Goal: Information Seeking & Learning: Learn about a topic

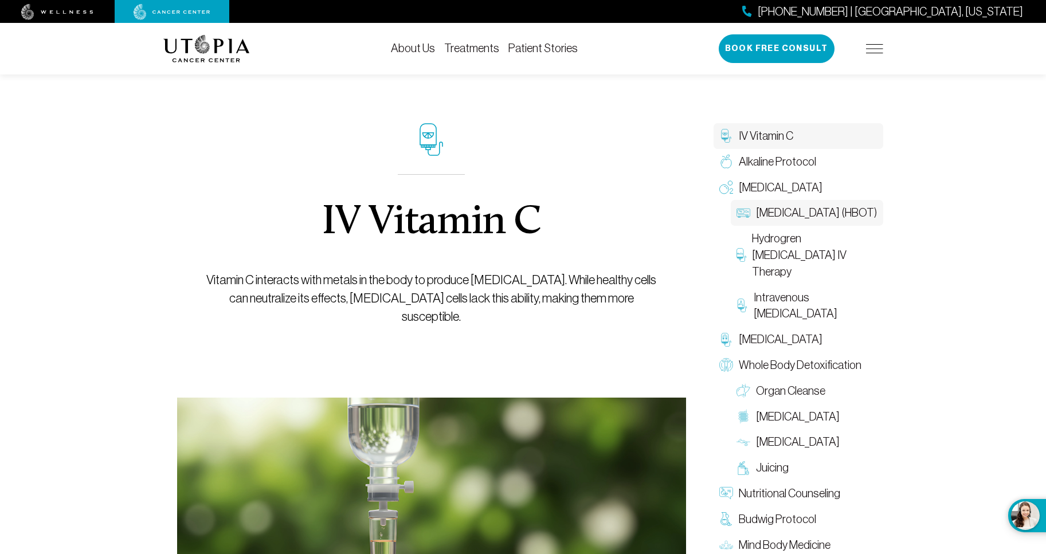
click at [823, 221] on span "[MEDICAL_DATA] (HBOT)" at bounding box center [816, 213] width 121 height 17
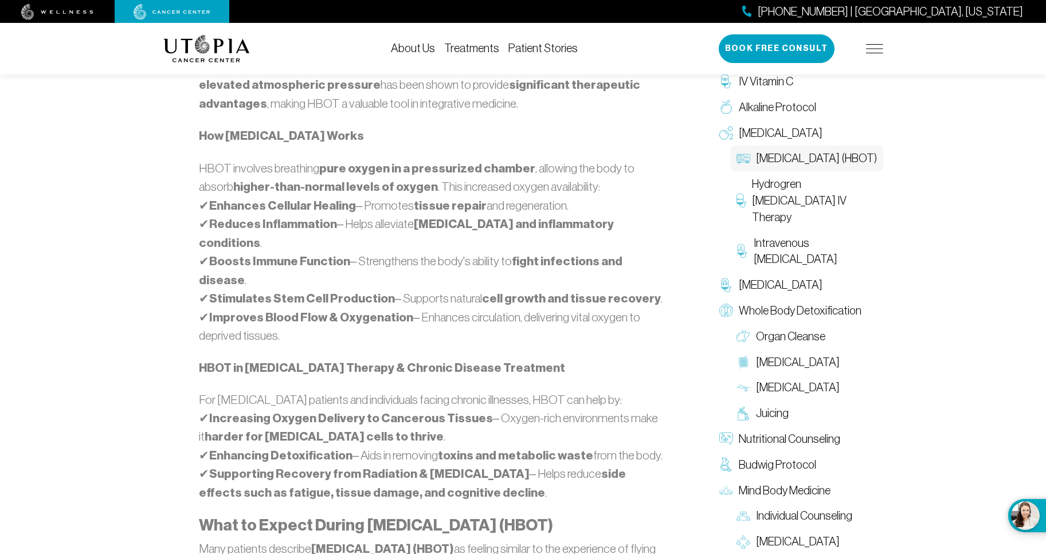
scroll to position [816, 0]
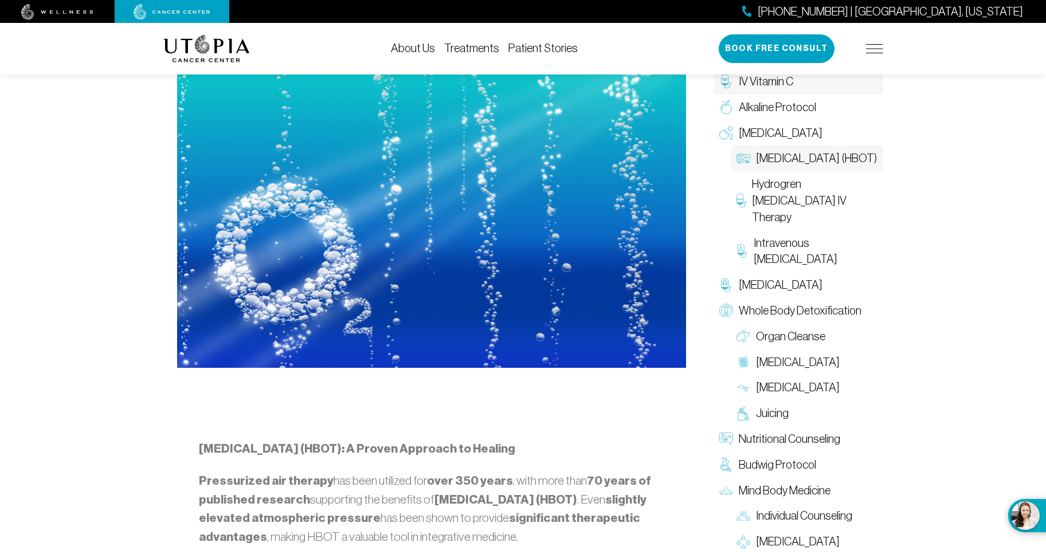
click at [784, 88] on span "IV Vitamin C" at bounding box center [766, 81] width 54 height 17
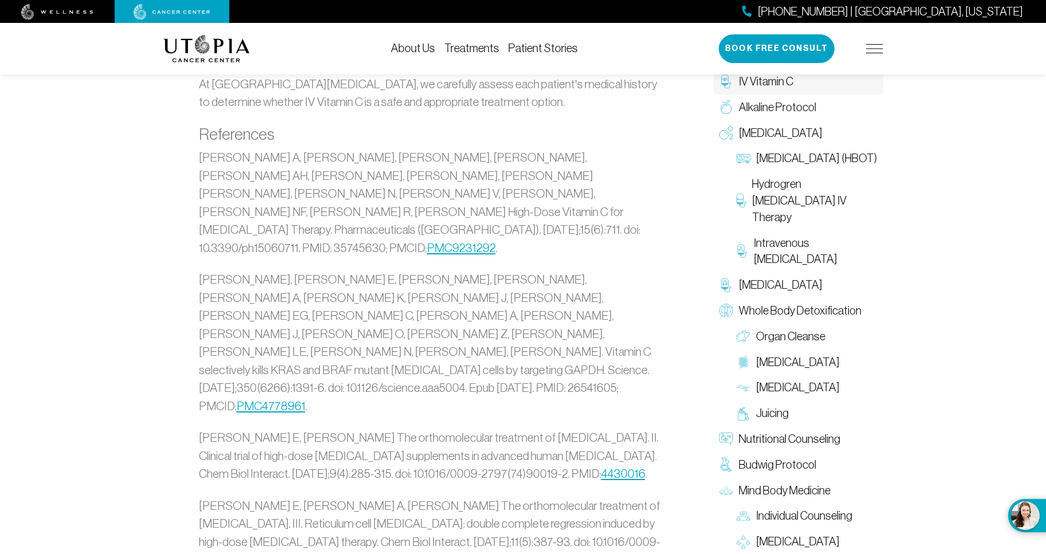
scroll to position [2756, 0]
click at [842, 213] on span "Hydrogren [MEDICAL_DATA] IV Therapy" at bounding box center [815, 200] width 126 height 49
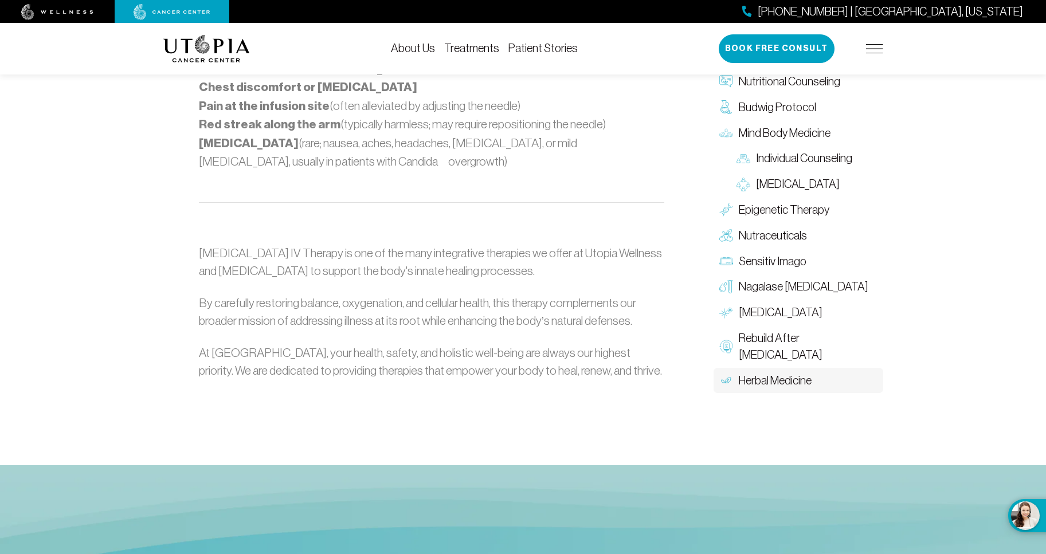
scroll to position [1212, 0]
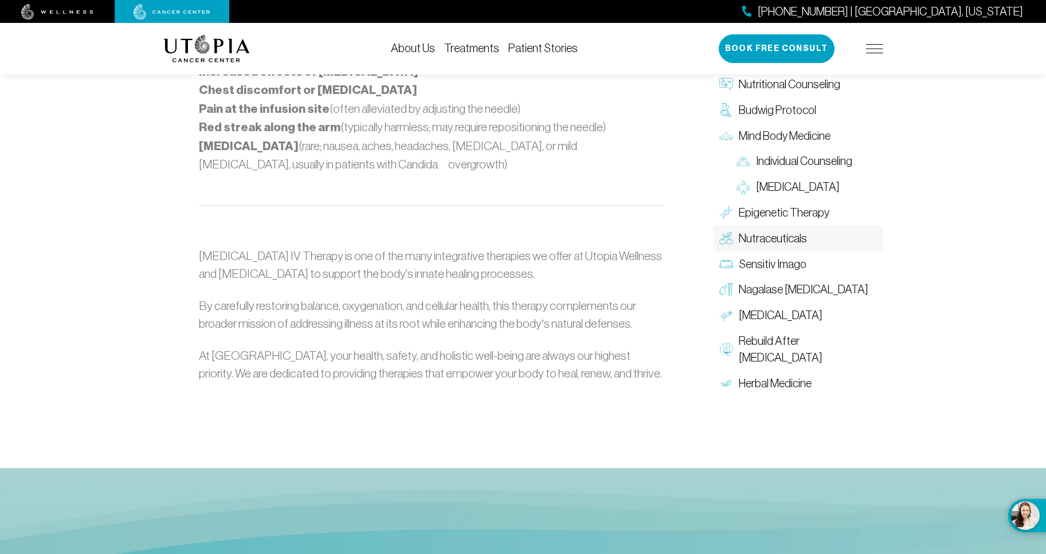
click at [786, 230] on span "Nutraceuticals" at bounding box center [773, 238] width 68 height 17
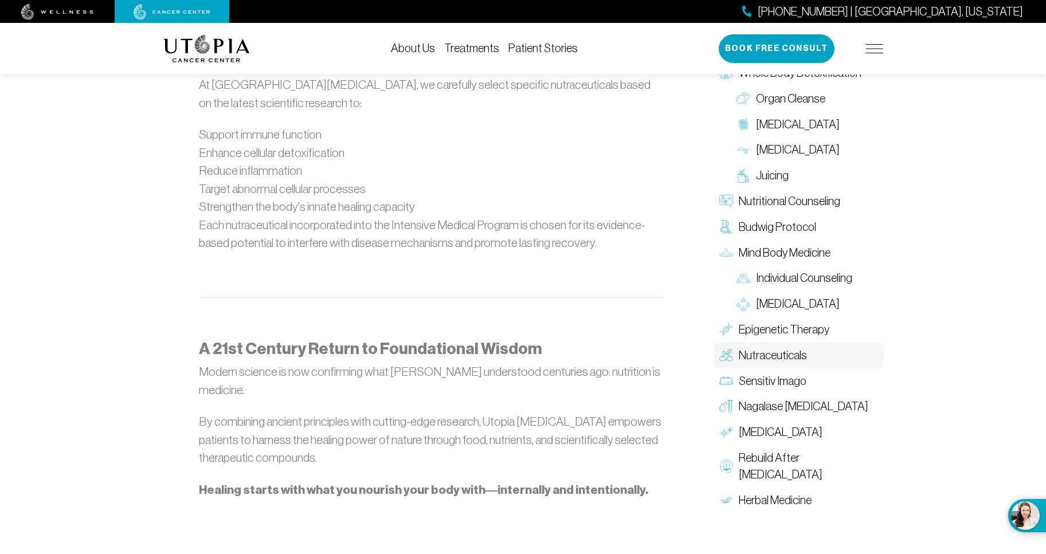
scroll to position [1223, 0]
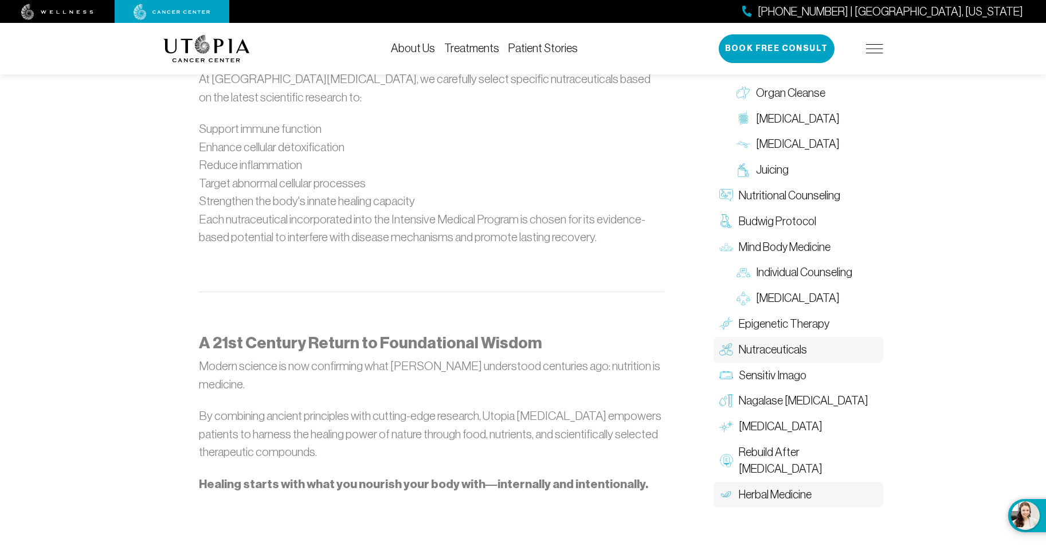
click at [800, 482] on link "Herbal Medicine" at bounding box center [799, 495] width 170 height 26
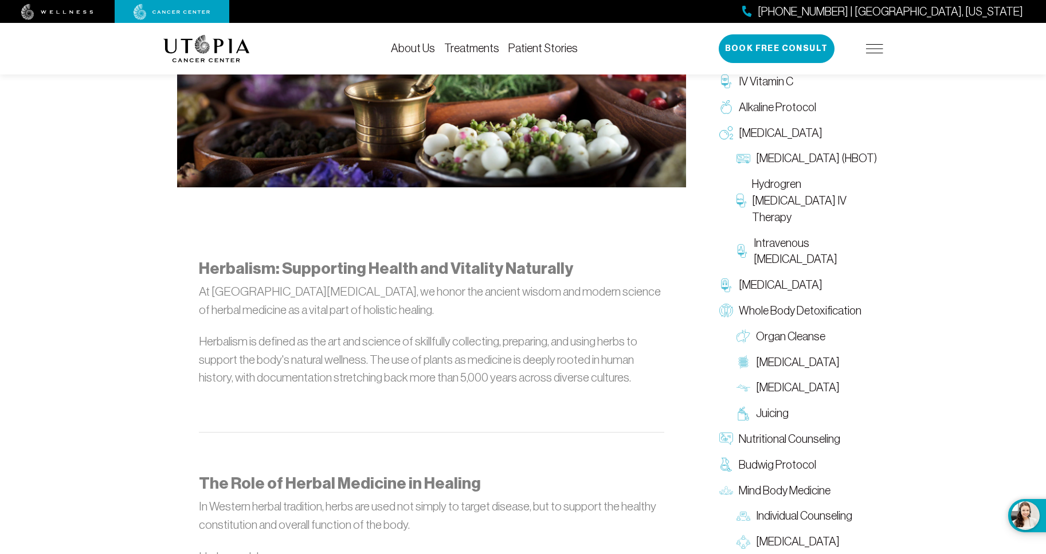
scroll to position [511, 0]
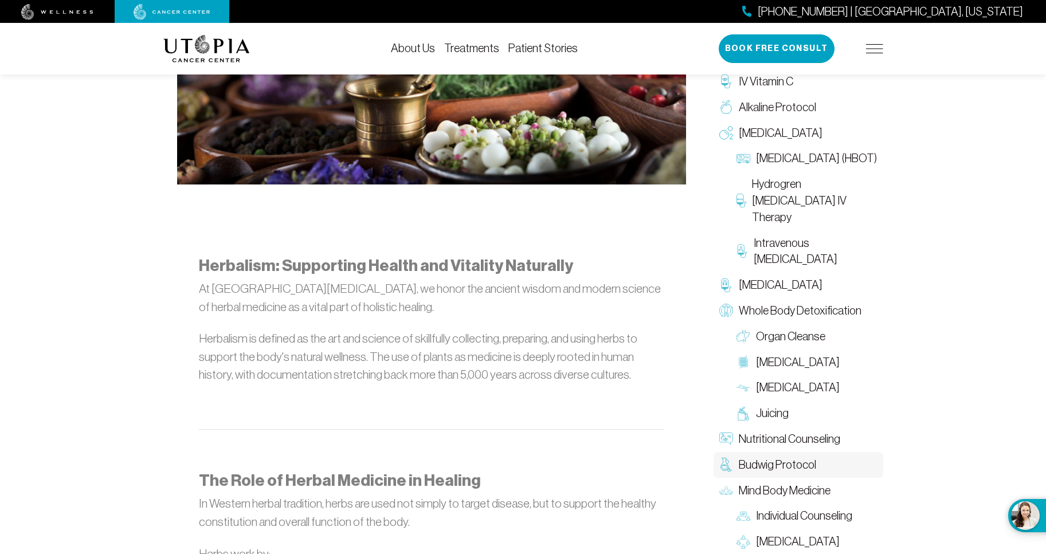
click at [768, 467] on span "Budwig Protocol" at bounding box center [777, 465] width 77 height 17
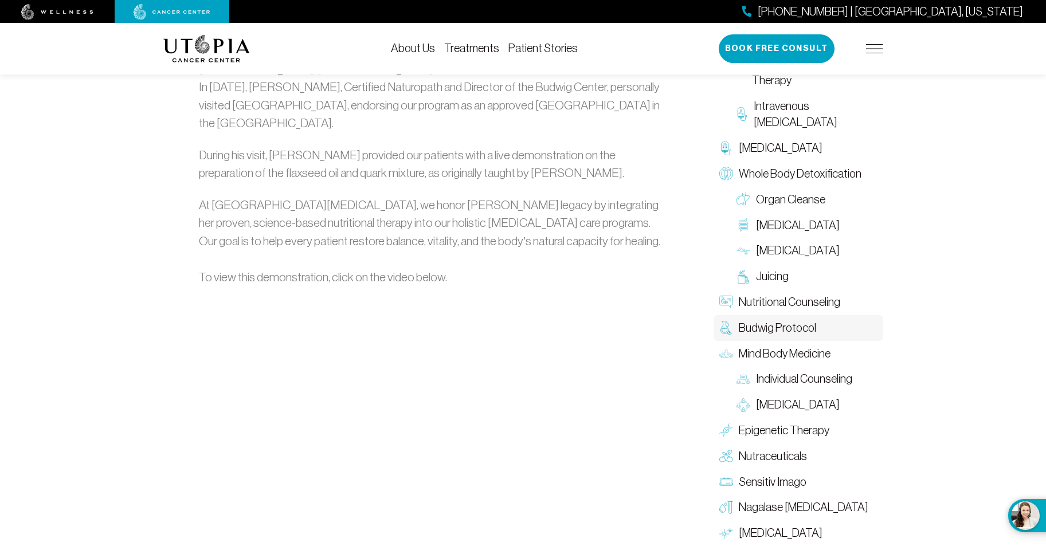
scroll to position [1687, 0]
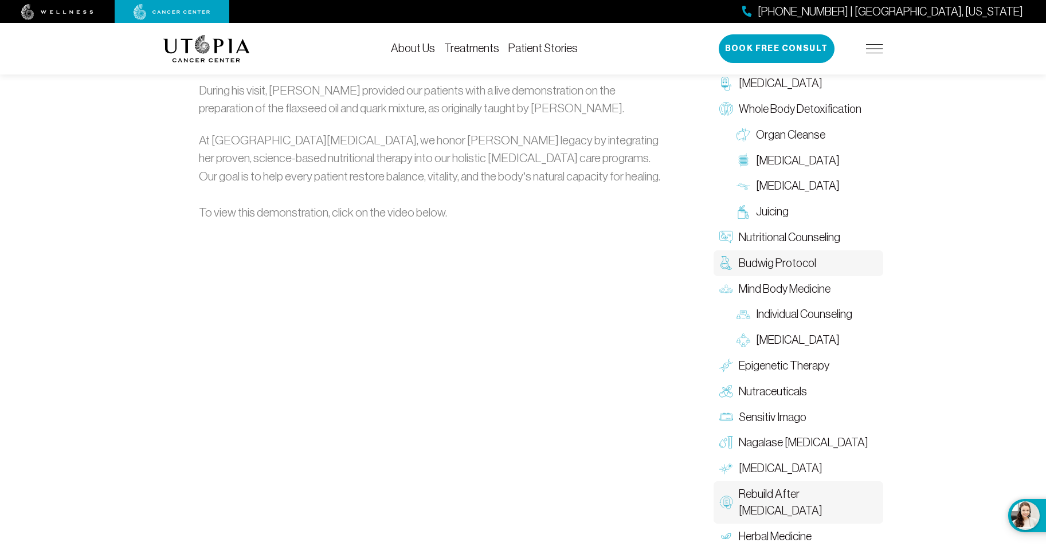
click at [811, 486] on span "Rebuild After [MEDICAL_DATA]" at bounding box center [808, 502] width 139 height 33
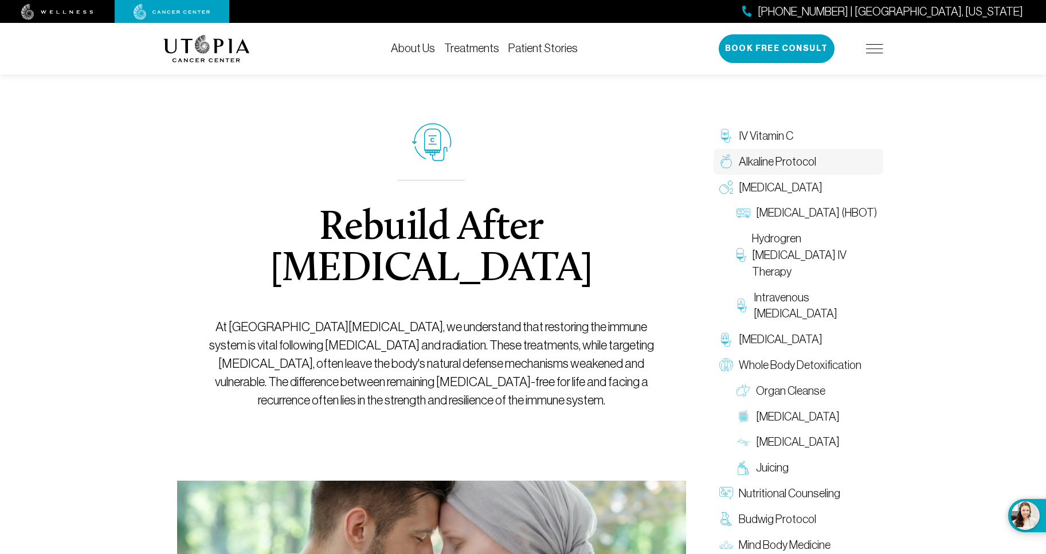
click at [804, 161] on span "Alkaline Protocol" at bounding box center [777, 162] width 77 height 17
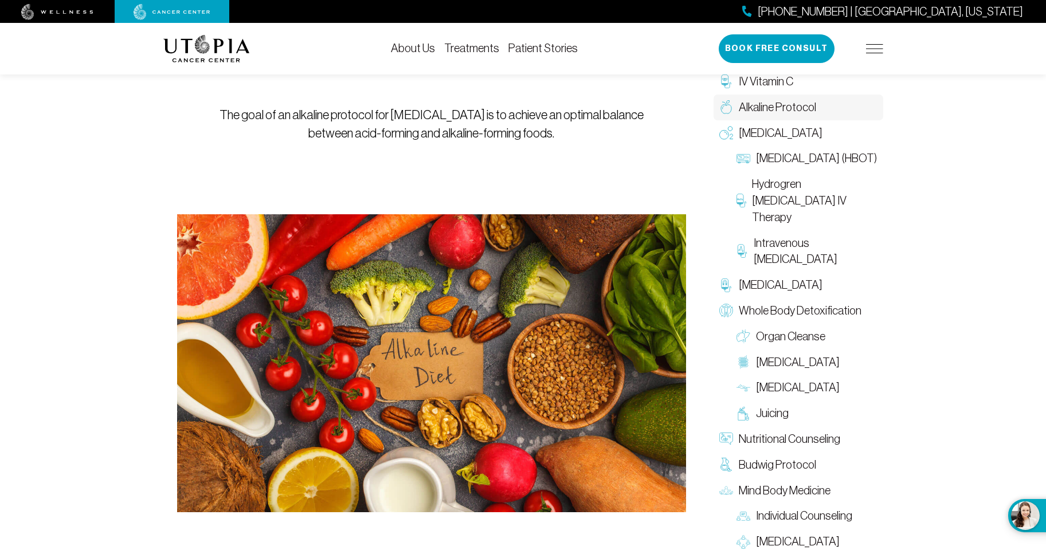
scroll to position [153, 0]
